Goal: Navigation & Orientation: Find specific page/section

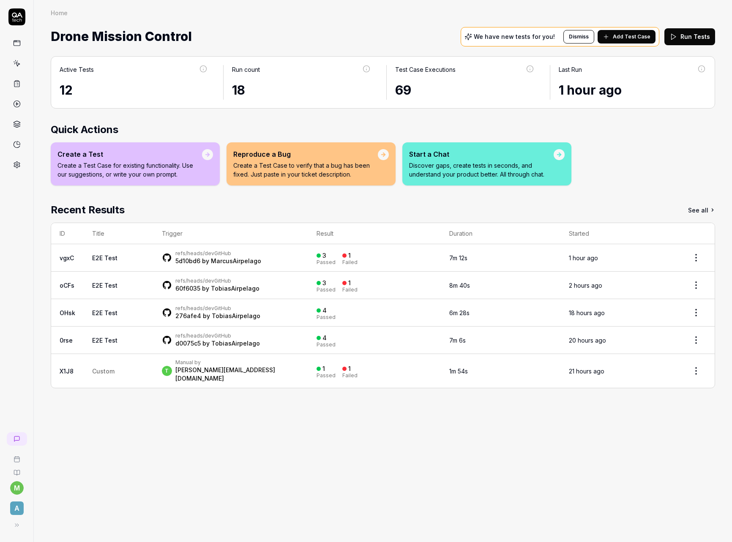
click at [18, 529] on button at bounding box center [16, 525] width 17 height 17
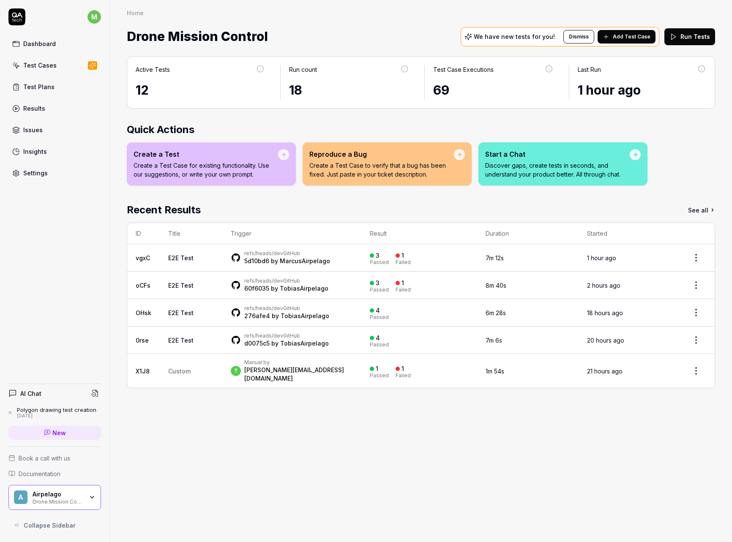
click at [81, 524] on button "Collapse Sidebar" at bounding box center [54, 525] width 93 height 17
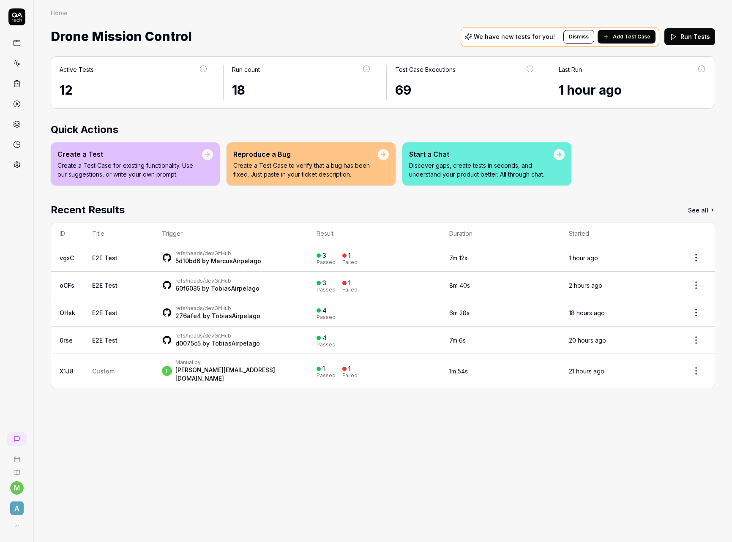
click at [14, 525] on icon at bounding box center [17, 525] width 7 height 7
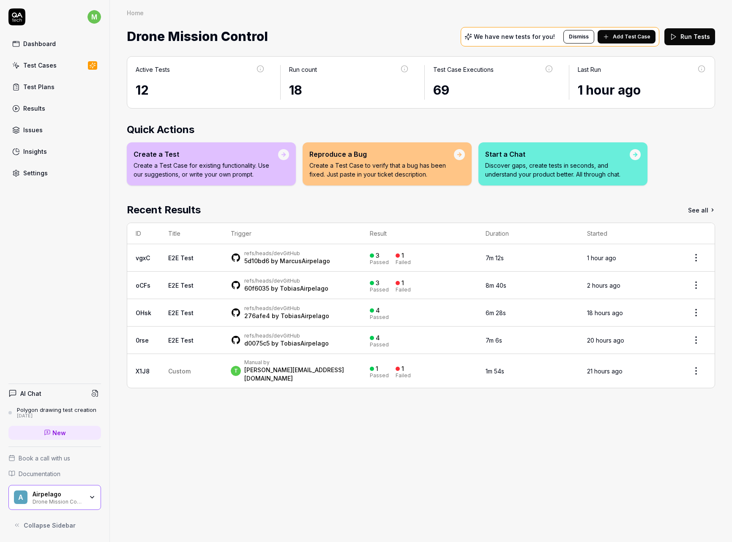
click at [69, 529] on span "Collapse Sidebar" at bounding box center [50, 525] width 52 height 9
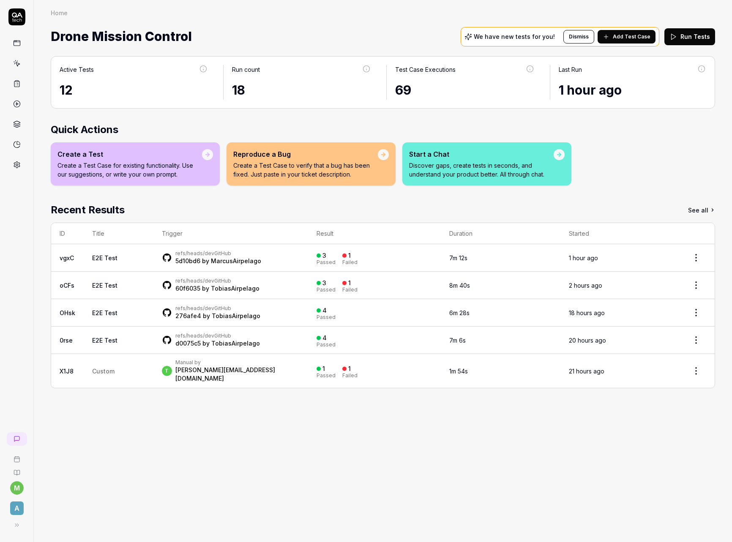
click at [219, 448] on div "Active Tests 12 Run count 18 Test Case Executions 69 Last Run 1 hour ago Quick …" at bounding box center [383, 295] width 698 height 494
click at [20, 527] on button at bounding box center [16, 525] width 17 height 17
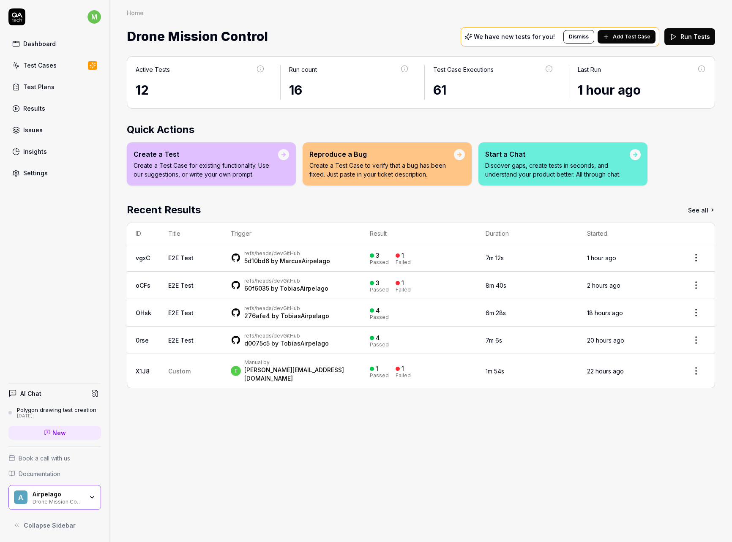
click at [48, 293] on div "m Dashboard Test Cases Test Plans Results Issues Insights Settings AI Chat Poly…" at bounding box center [55, 271] width 110 height 542
click at [302, 440] on div "Active Tests 12 Run count 16 Test Case Executions 61 Last Run 1 hour ago Quick …" at bounding box center [421, 295] width 622 height 494
